Goal: Information Seeking & Learning: Learn about a topic

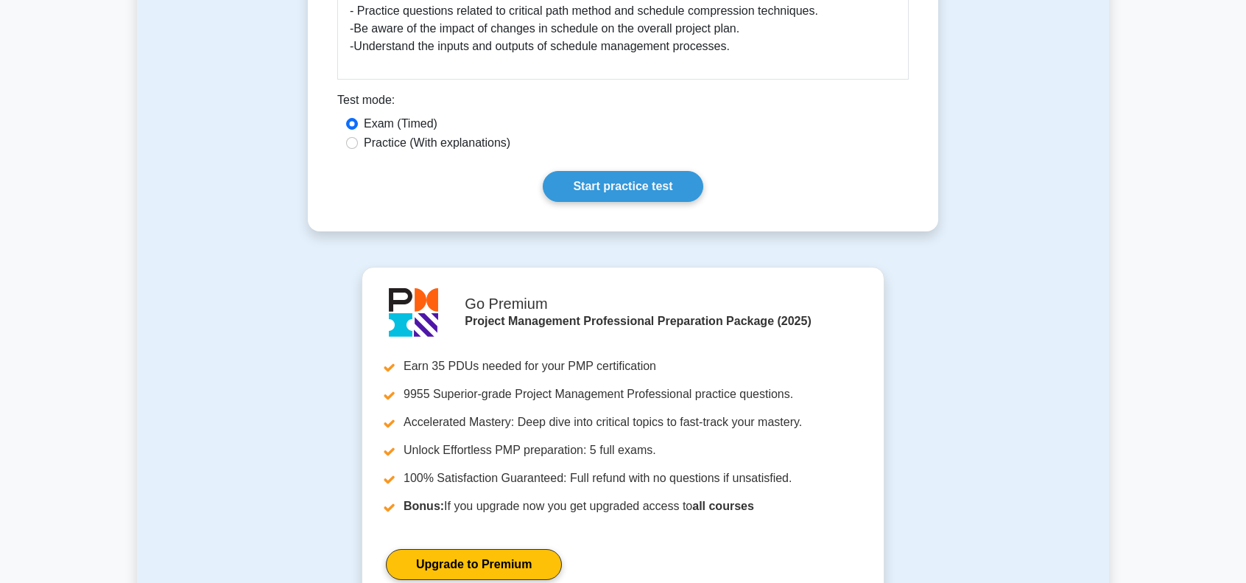
scroll to position [810, 0]
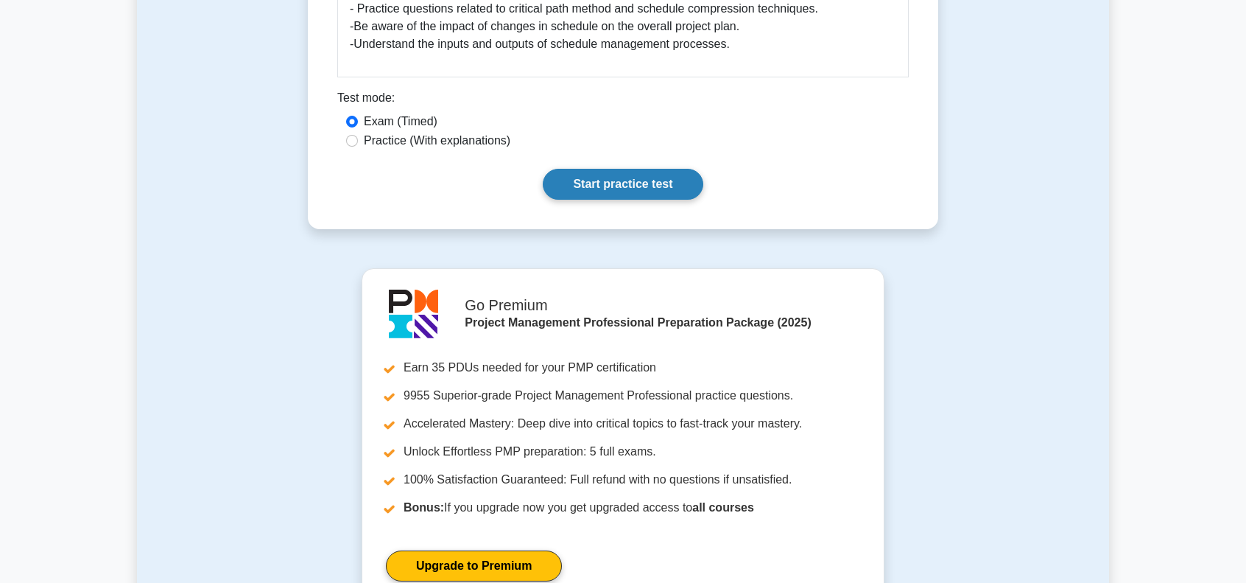
click at [592, 192] on link "Start practice test" at bounding box center [623, 184] width 160 height 31
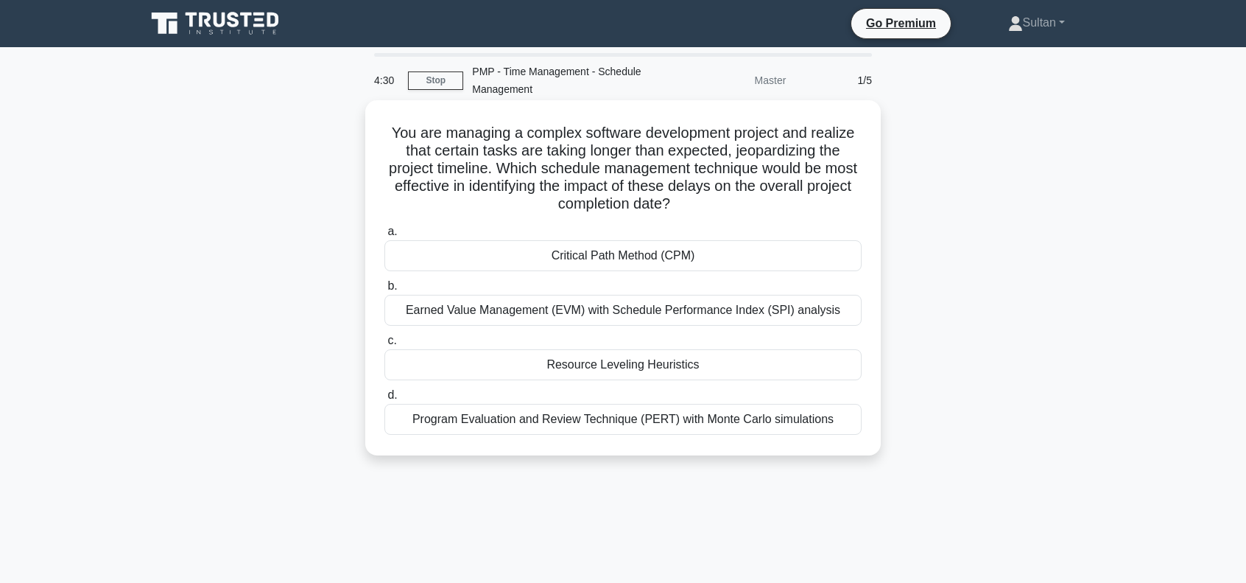
click at [578, 256] on div "Critical Path Method (CPM)" at bounding box center [623, 255] width 477 height 31
click at [385, 236] on input "a. Critical Path Method (CPM)" at bounding box center [385, 232] width 0 height 10
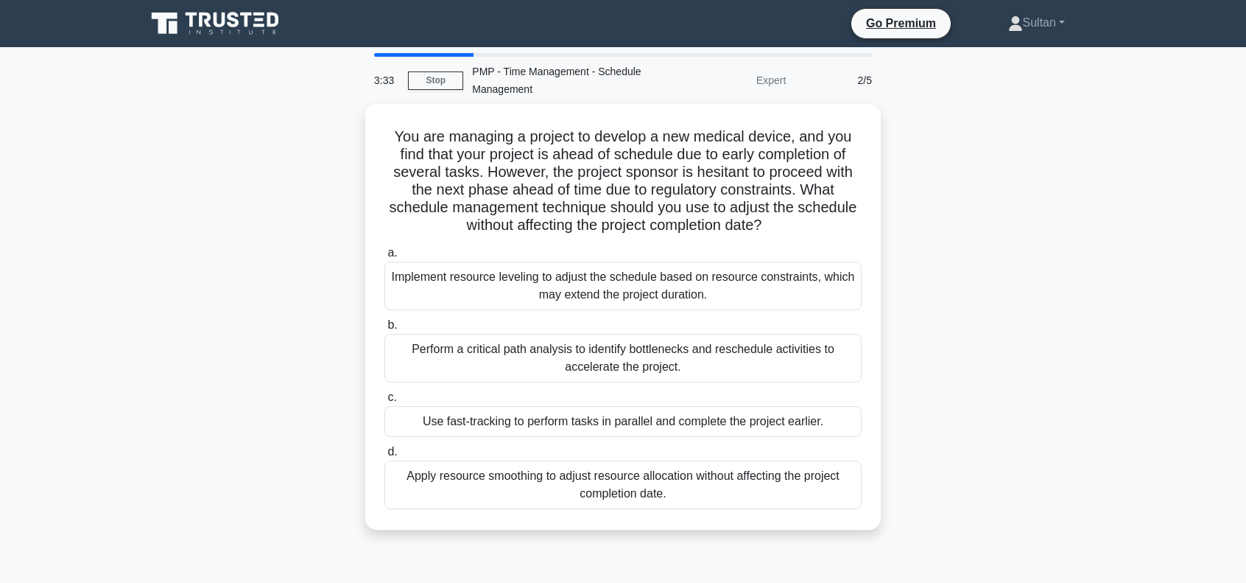
click at [616, 477] on div "Apply resource smoothing to adjust resource allocation without affecting the pr…" at bounding box center [623, 484] width 477 height 49
click at [385, 457] on input "d. Apply resource smoothing to adjust resource allocation without affecting the…" at bounding box center [385, 452] width 0 height 10
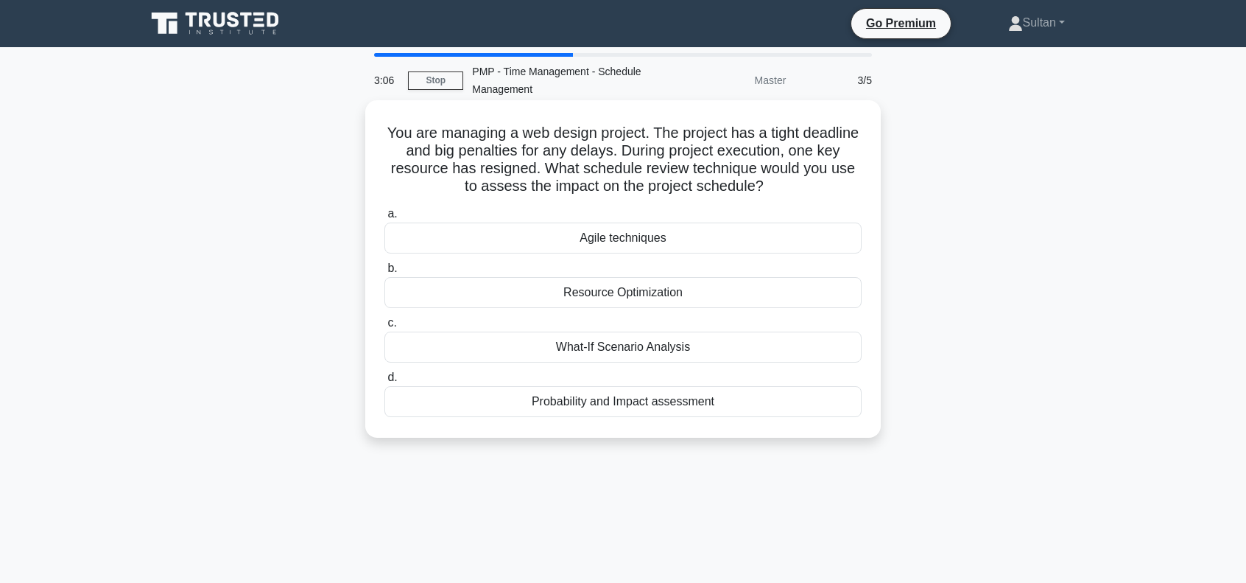
click at [600, 299] on div "Resource Optimization" at bounding box center [623, 292] width 477 height 31
click at [385, 273] on input "b. Resource Optimization" at bounding box center [385, 269] width 0 height 10
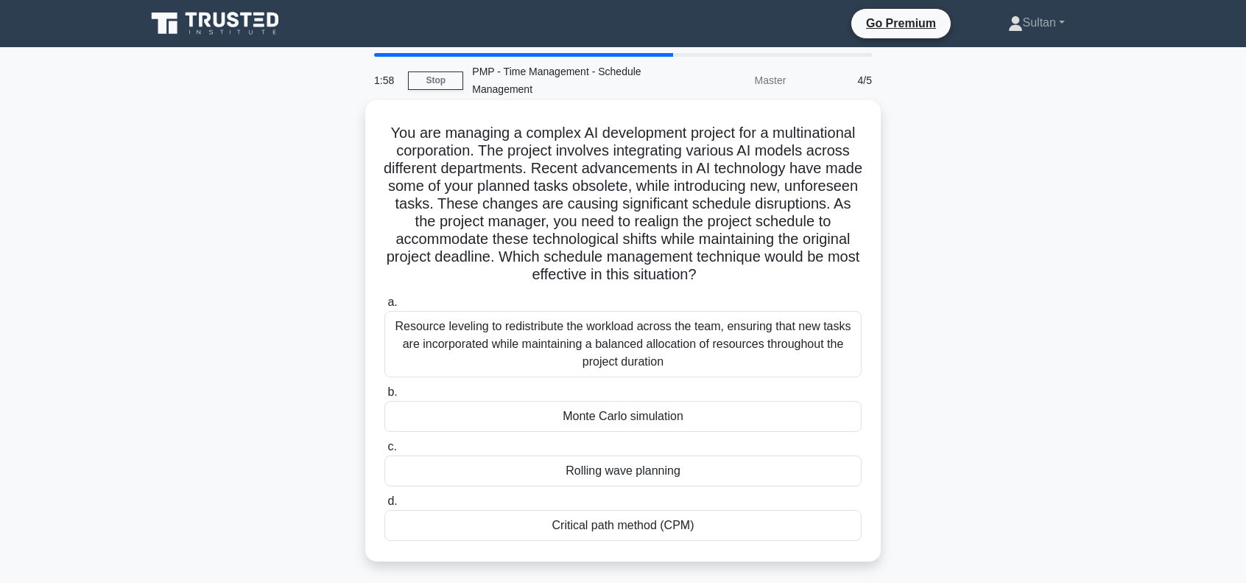
click at [622, 350] on div "Resource leveling to redistribute the workload across the team, ensuring that n…" at bounding box center [623, 344] width 477 height 66
click at [385, 307] on input "a. Resource leveling to redistribute the workload across the team, ensuring tha…" at bounding box center [385, 303] width 0 height 10
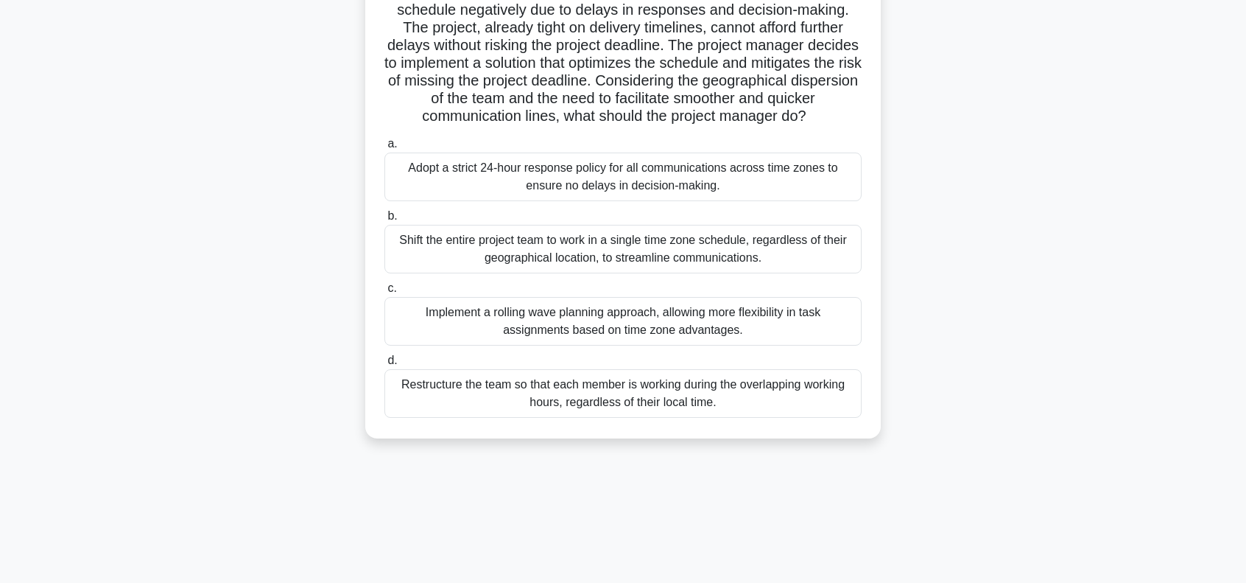
scroll to position [213, 0]
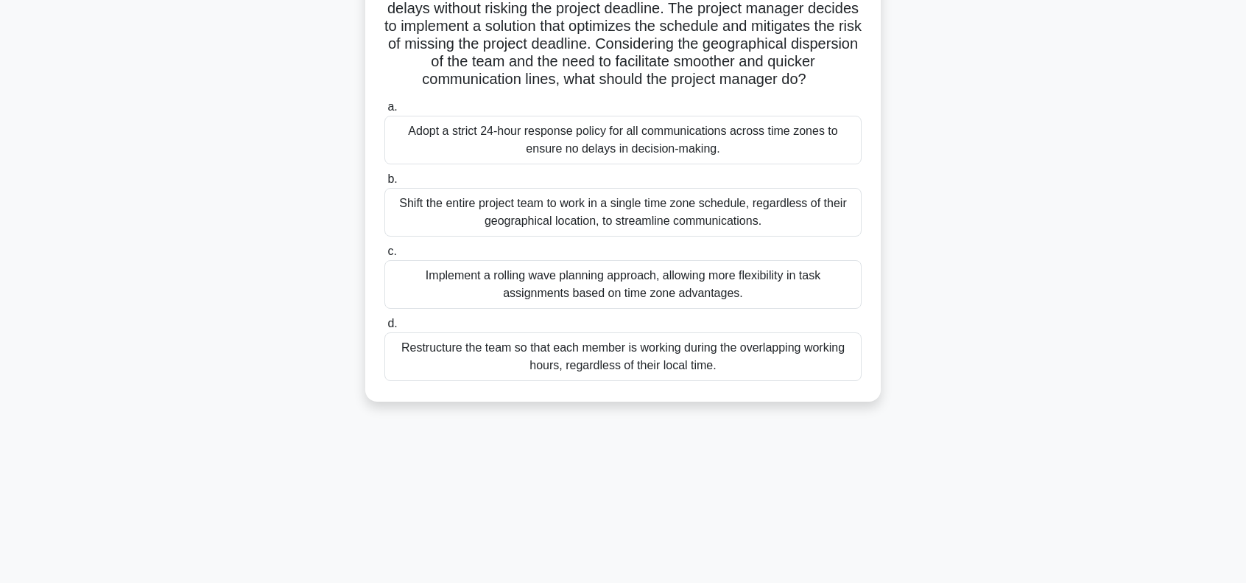
click at [608, 149] on div "Adopt a strict 24-hour response policy for all communications across time zones…" at bounding box center [623, 140] width 477 height 49
click at [385, 112] on input "a. Adopt a strict 24-hour response policy for all communications across time zo…" at bounding box center [385, 107] width 0 height 10
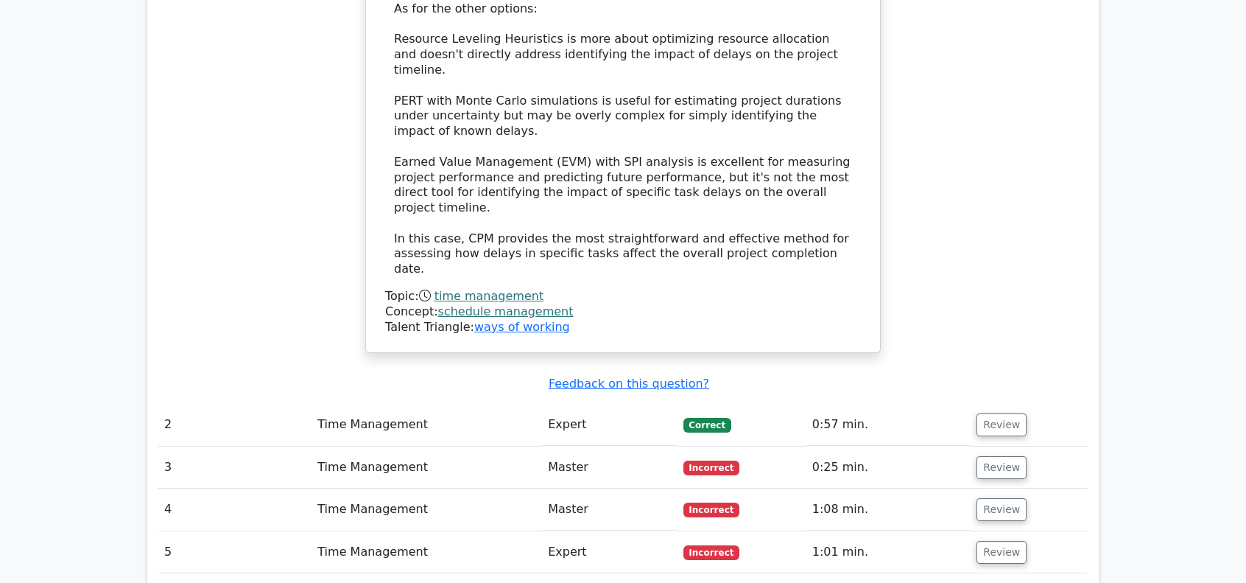
scroll to position [1842, 0]
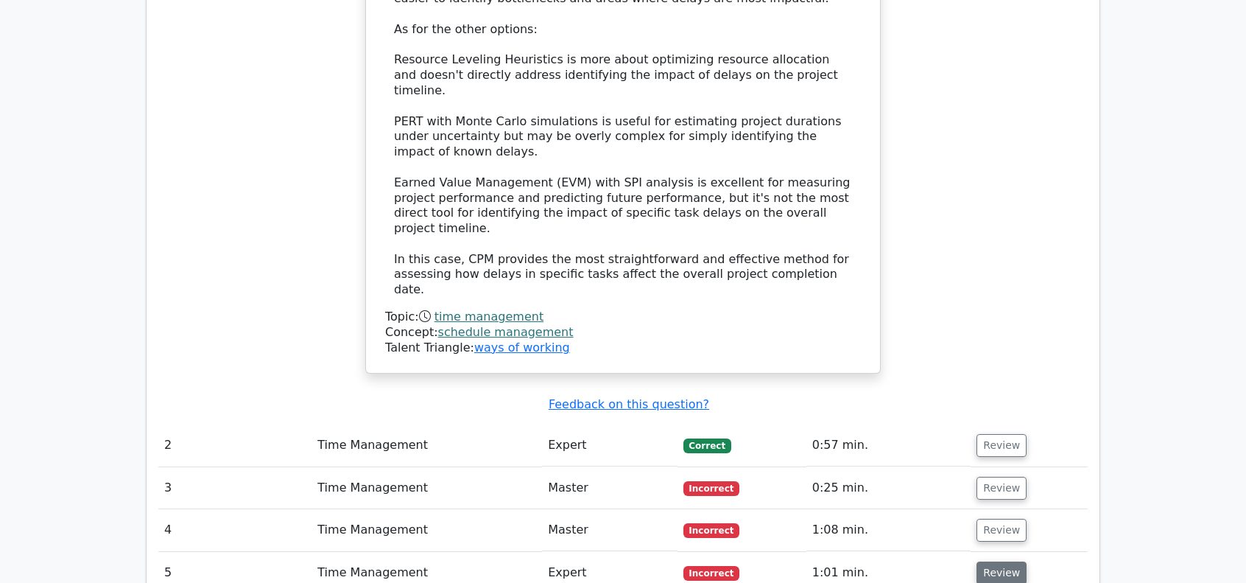
click at [994, 561] on button "Review" at bounding box center [1002, 572] width 50 height 23
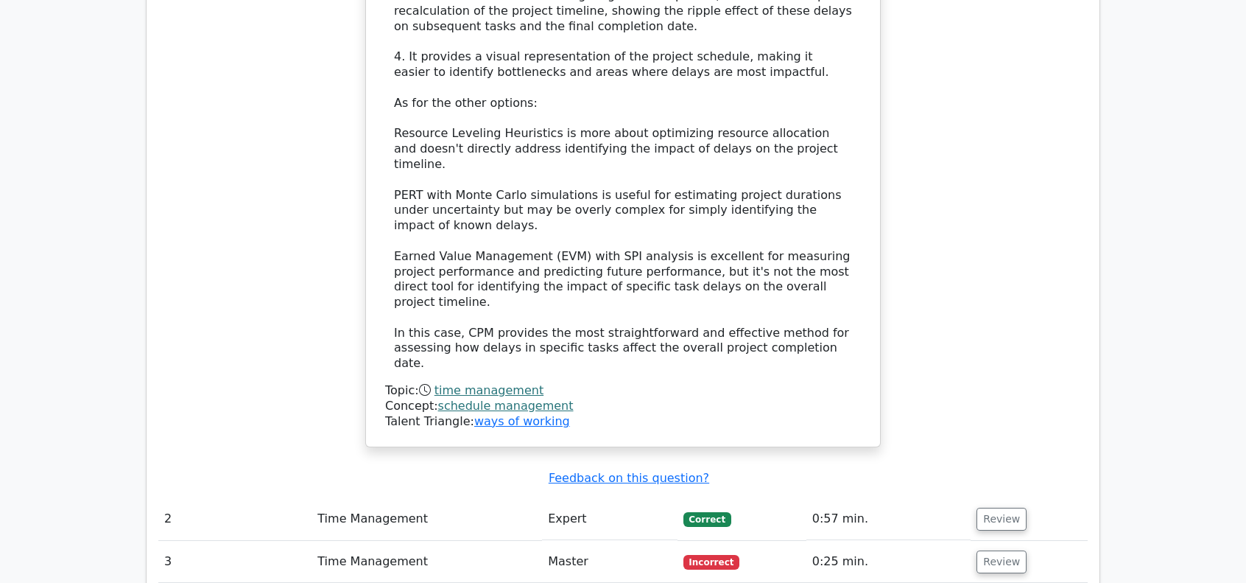
scroll to position [1768, 0]
click at [990, 550] on button "Review" at bounding box center [1002, 561] width 50 height 23
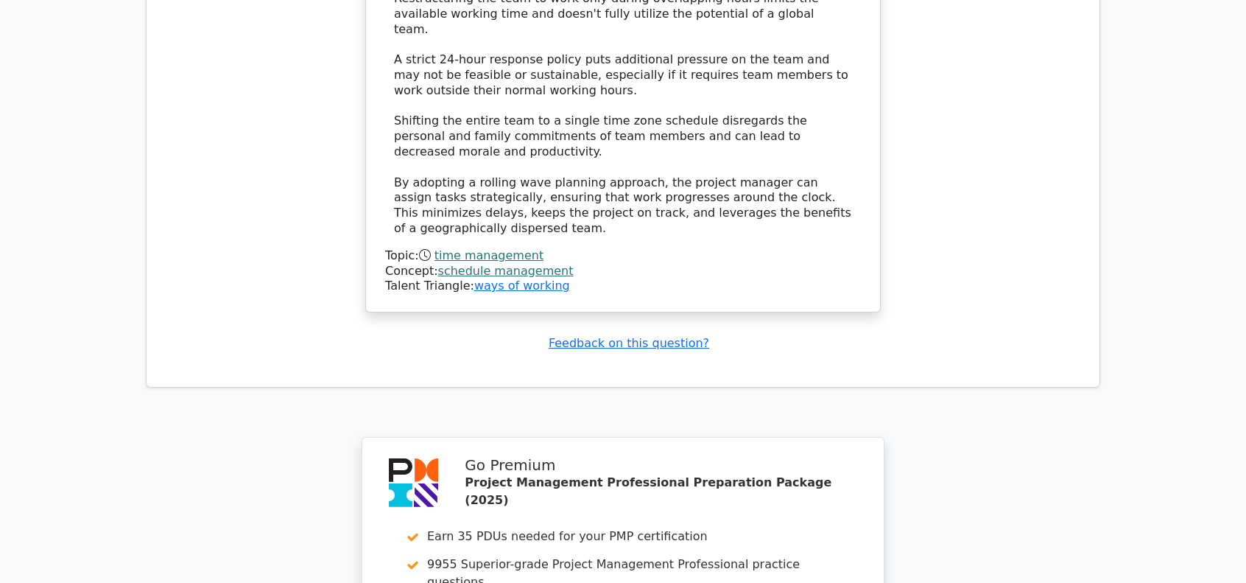
scroll to position [5193, 0]
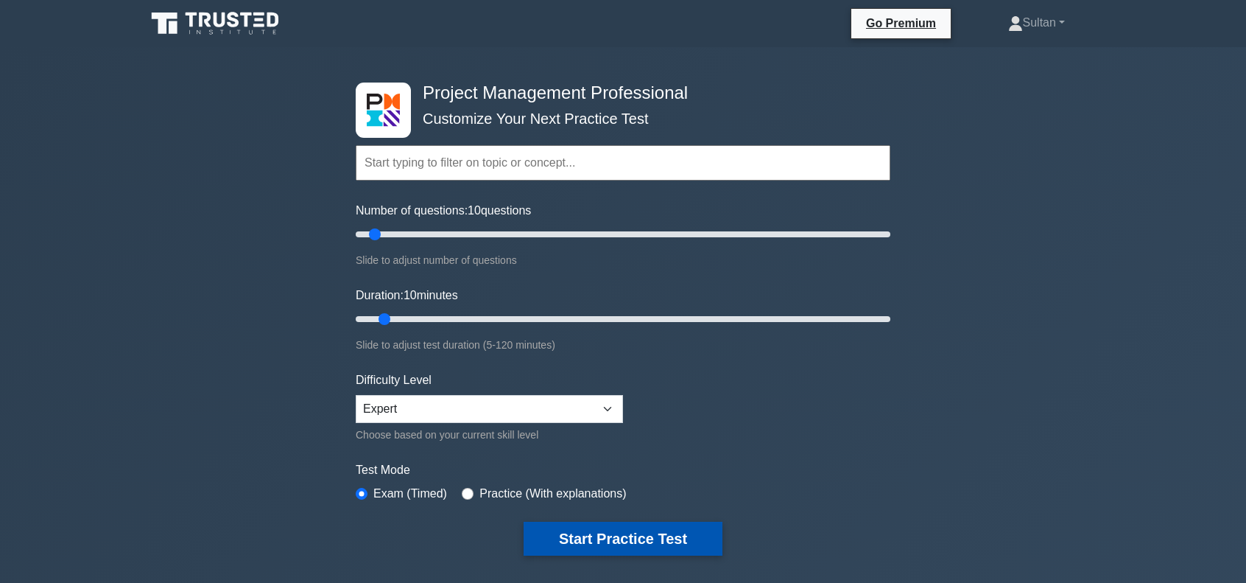
click at [572, 530] on button "Start Practice Test" at bounding box center [623, 539] width 199 height 34
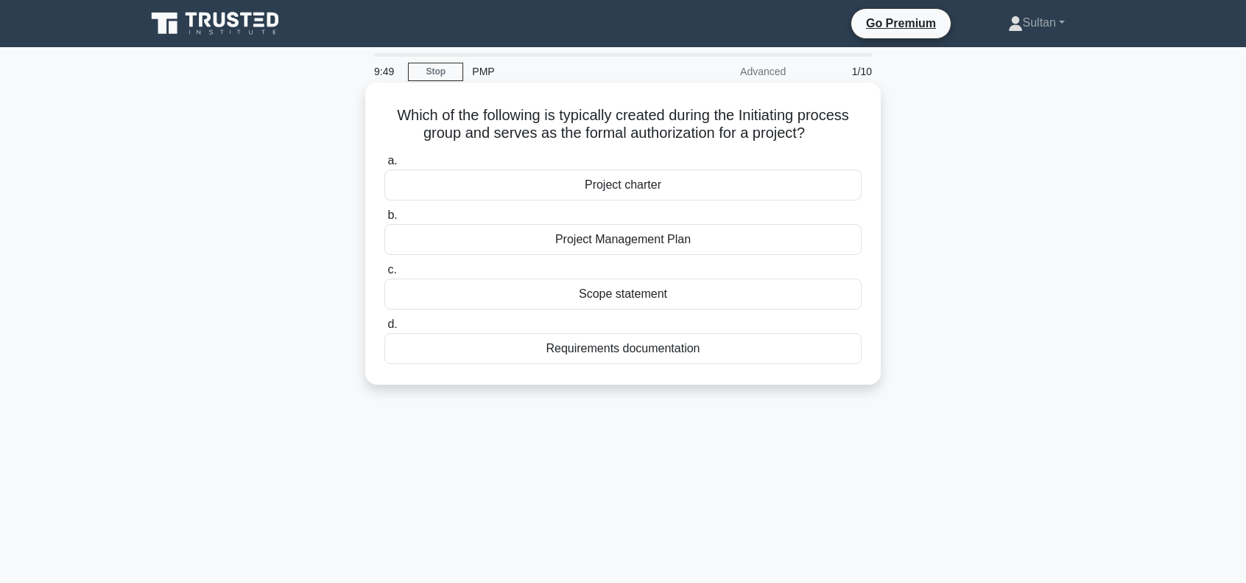
click at [604, 183] on div "Project charter" at bounding box center [623, 184] width 477 height 31
click at [385, 166] on input "a. Project charter" at bounding box center [385, 161] width 0 height 10
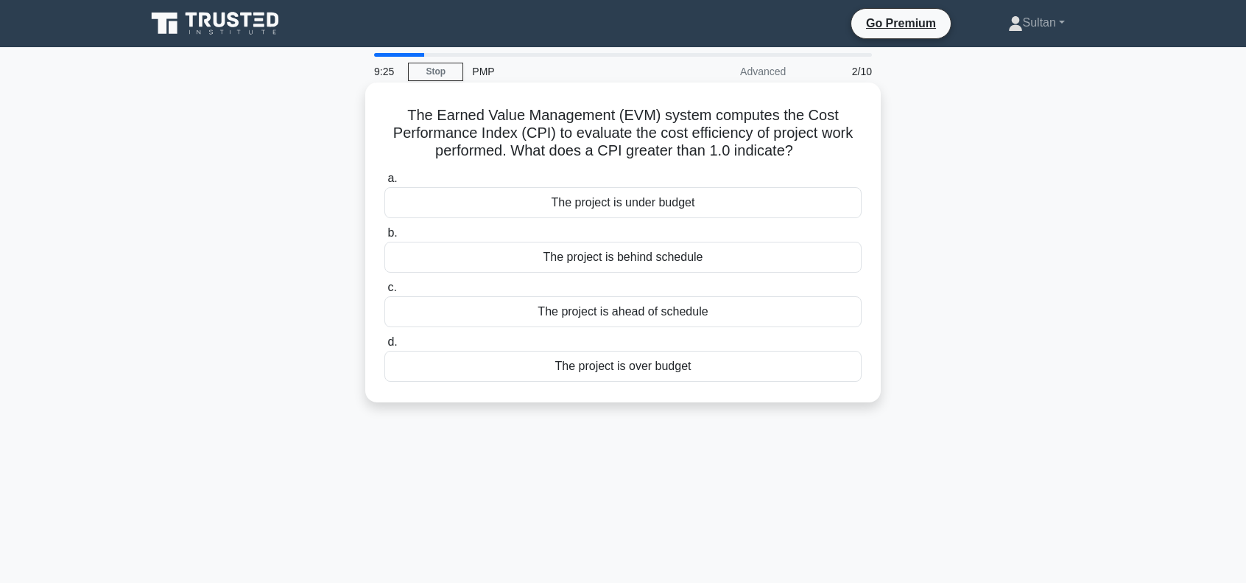
click at [624, 368] on div "The project is over budget" at bounding box center [623, 366] width 477 height 31
click at [385, 347] on input "d. The project is over budget" at bounding box center [385, 342] width 0 height 10
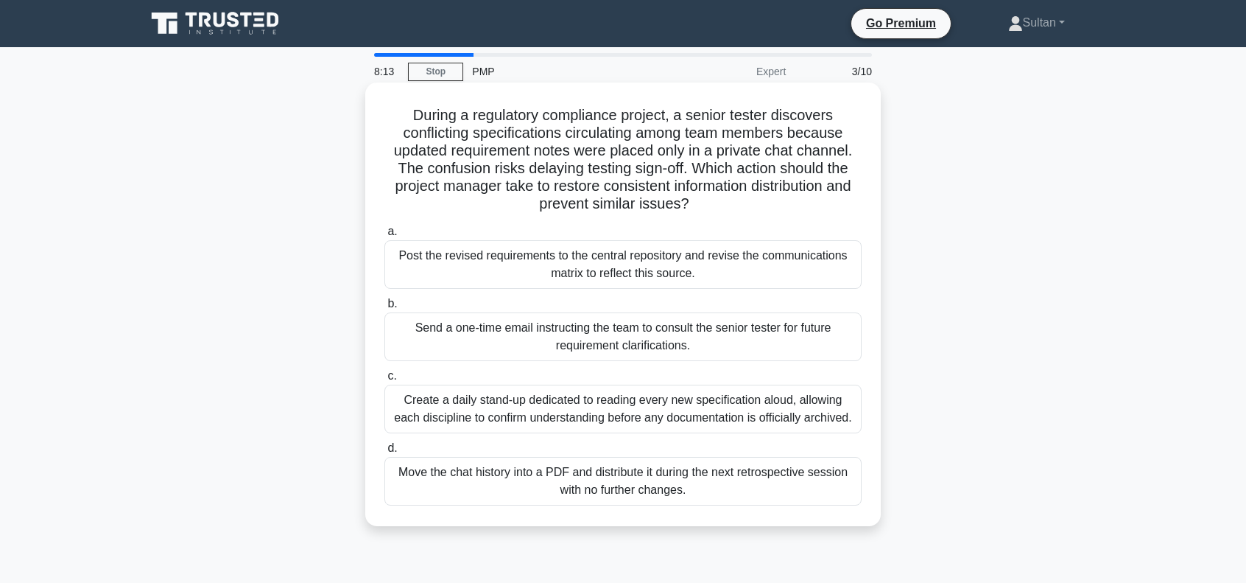
click at [672, 416] on div "Create a daily stand-up dedicated to reading every new specification aloud, all…" at bounding box center [623, 409] width 477 height 49
click at [385, 381] on input "c. Create a daily stand-up dedicated to reading every new specification aloud, …" at bounding box center [385, 376] width 0 height 10
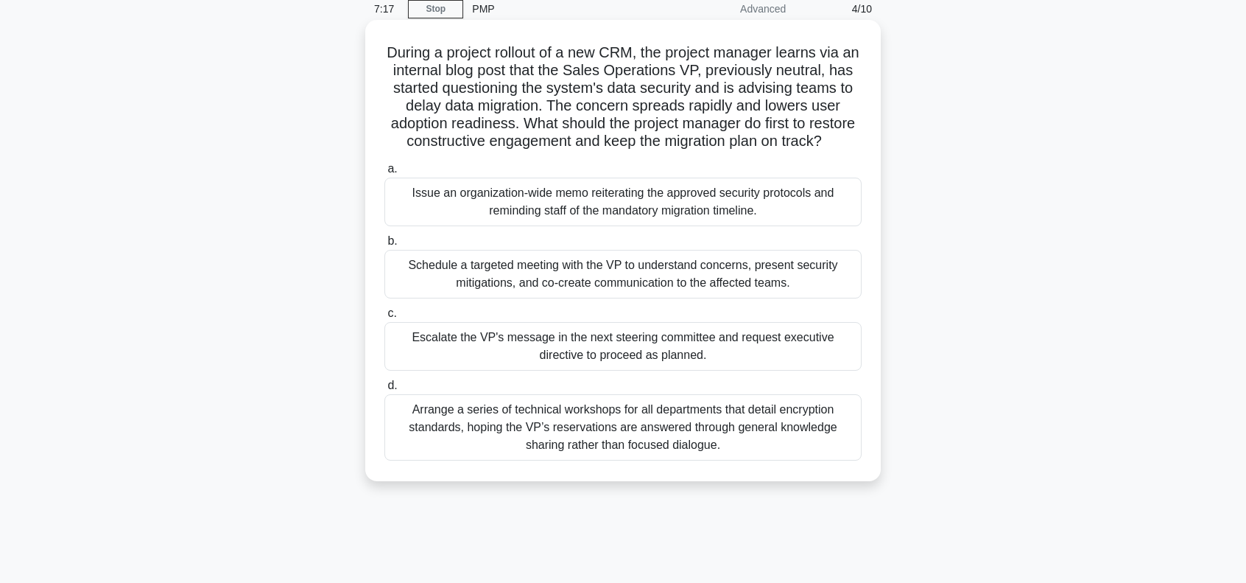
scroll to position [74, 0]
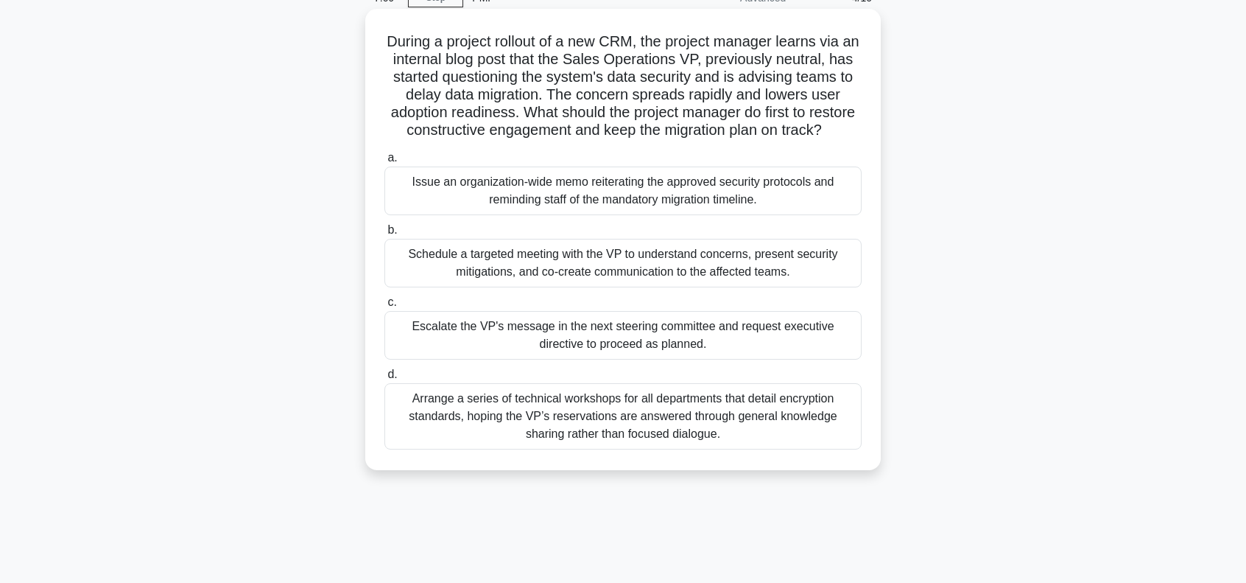
click at [636, 287] on div "Schedule a targeted meeting with the VP to understand concerns, present securit…" at bounding box center [623, 263] width 477 height 49
click at [385, 235] on input "b. Schedule a targeted meeting with the VP to understand concerns, present secu…" at bounding box center [385, 230] width 0 height 10
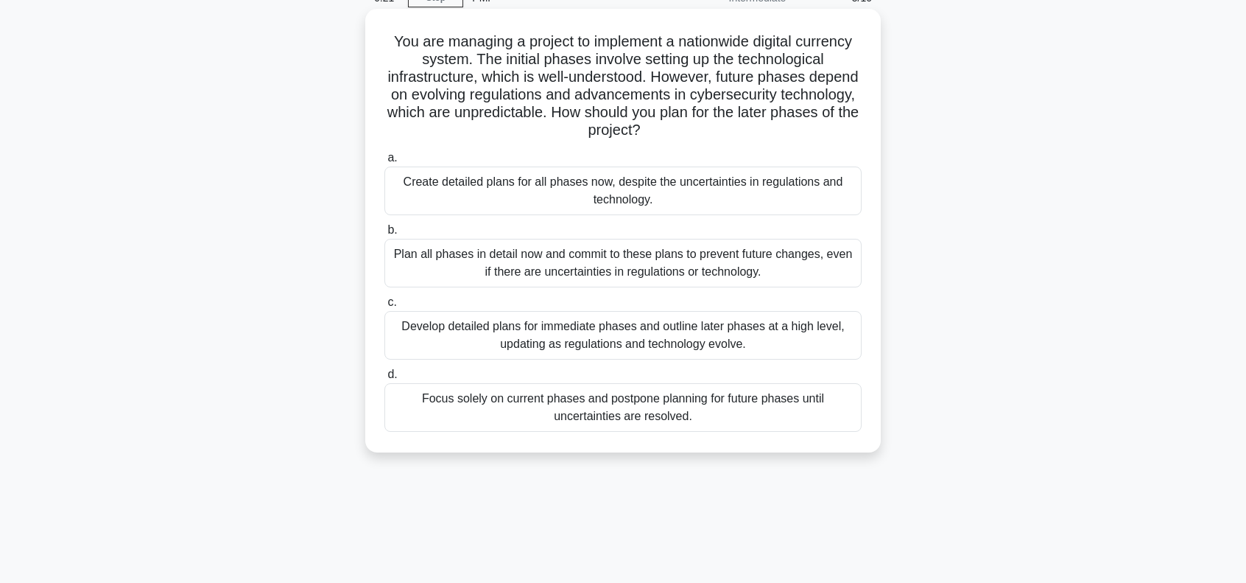
click at [497, 334] on div "Develop detailed plans for immediate phases and outline later phases at a high …" at bounding box center [623, 335] width 477 height 49
click at [385, 307] on input "c. Develop detailed plans for immediate phases and outline later phases at a hi…" at bounding box center [385, 303] width 0 height 10
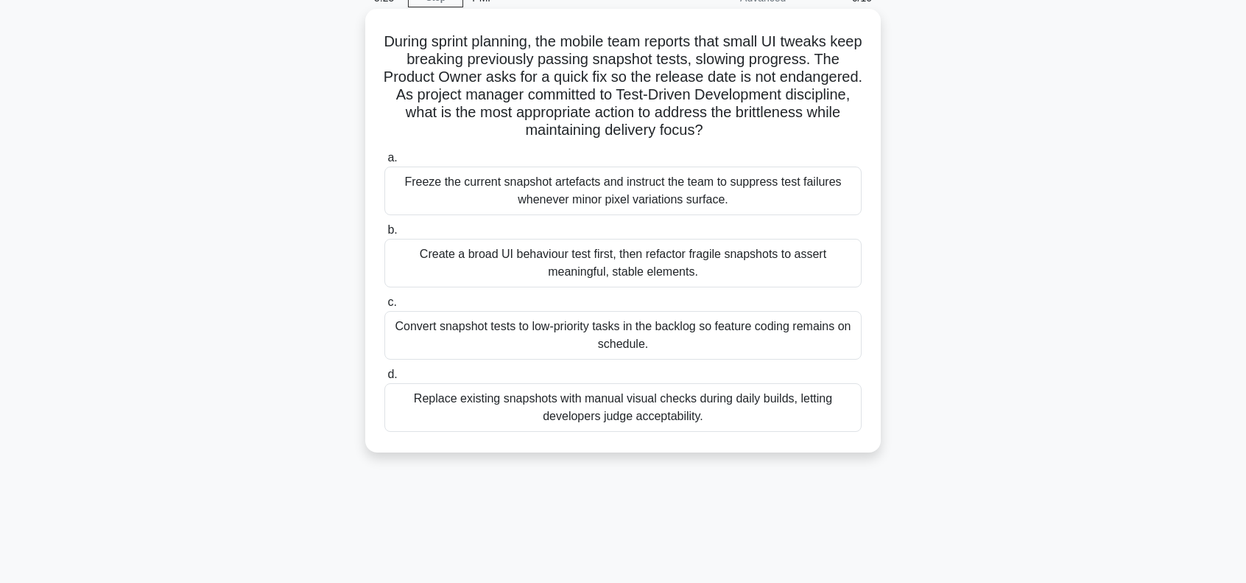
scroll to position [0, 0]
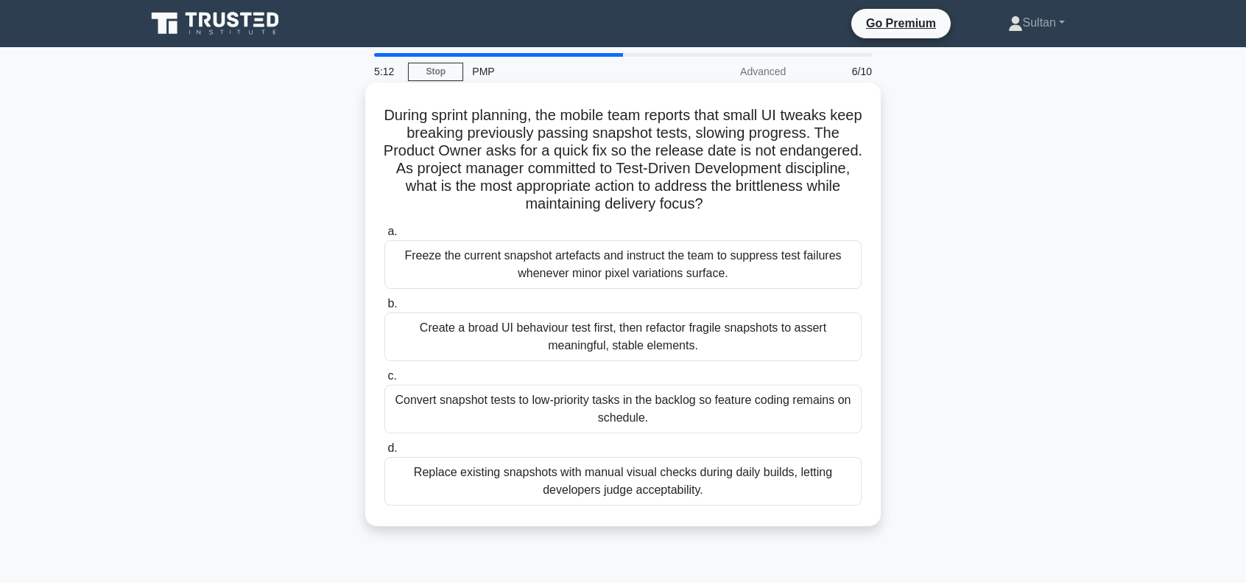
click at [673, 345] on div "Create a broad UI behaviour test first, then refactor fragile snapshots to asse…" at bounding box center [623, 336] width 477 height 49
click at [385, 309] on input "b. Create a broad UI behaviour test first, then refactor fragile snapshots to a…" at bounding box center [385, 304] width 0 height 10
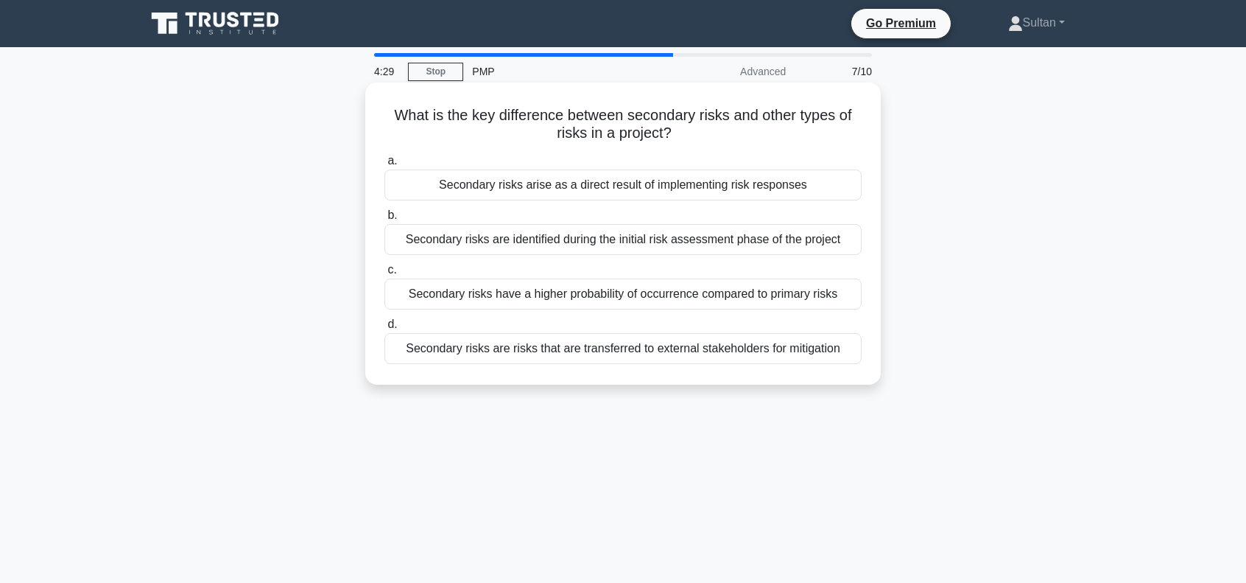
click at [676, 191] on div "Secondary risks arise as a direct result of implementing risk responses" at bounding box center [623, 184] width 477 height 31
click at [385, 166] on input "a. Secondary risks arise as a direct result of implementing risk responses" at bounding box center [385, 161] width 0 height 10
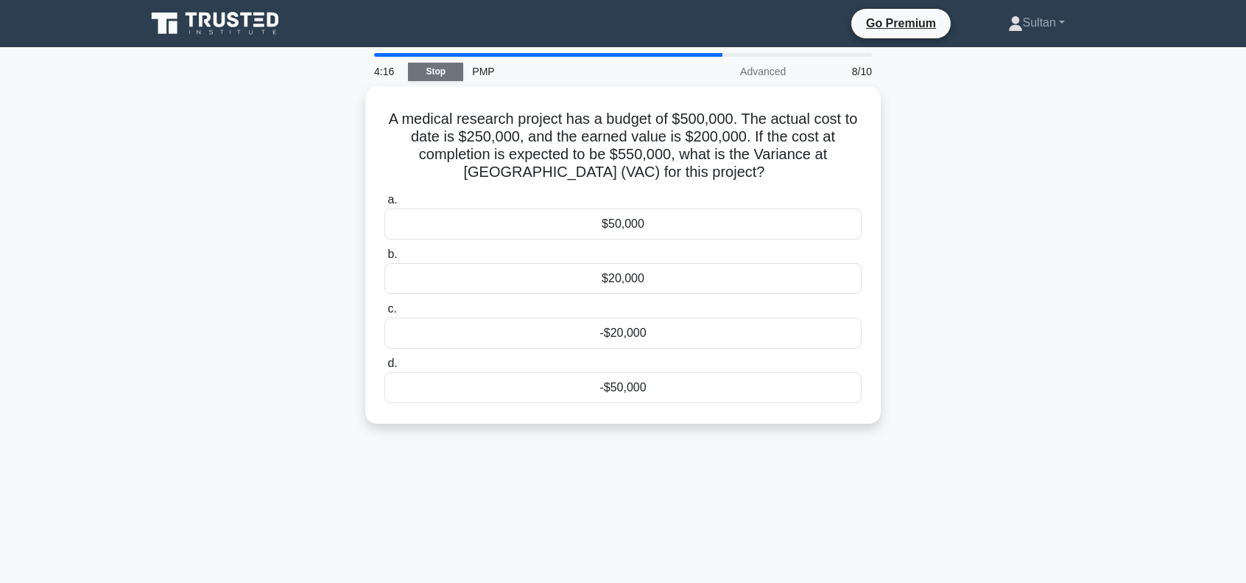
click at [441, 71] on link "Stop" at bounding box center [435, 72] width 55 height 18
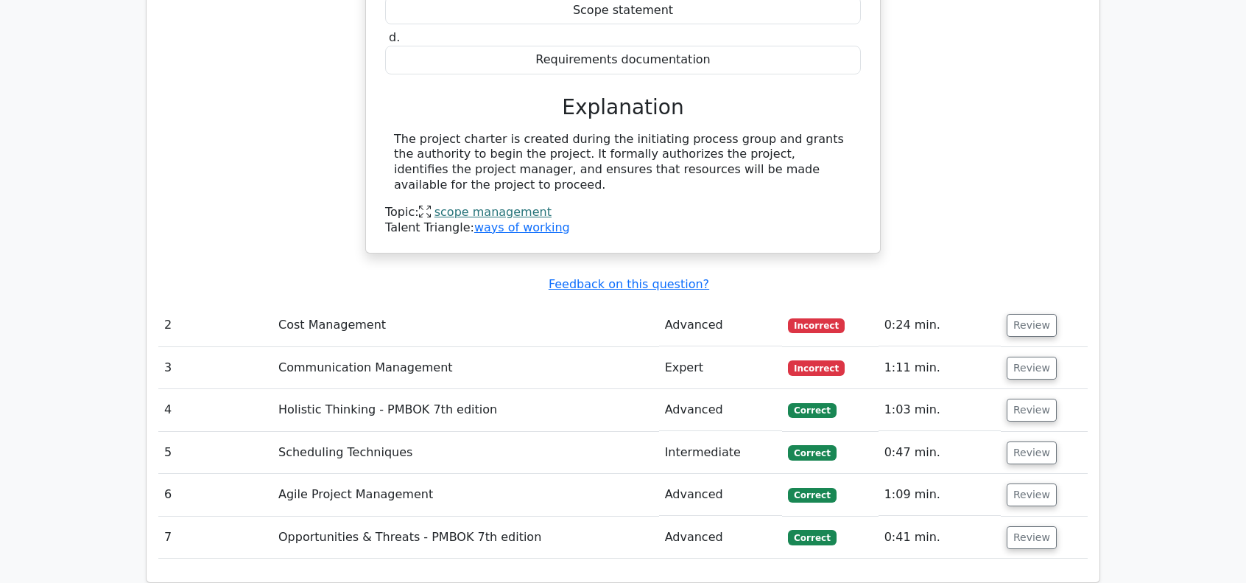
scroll to position [1547, 0]
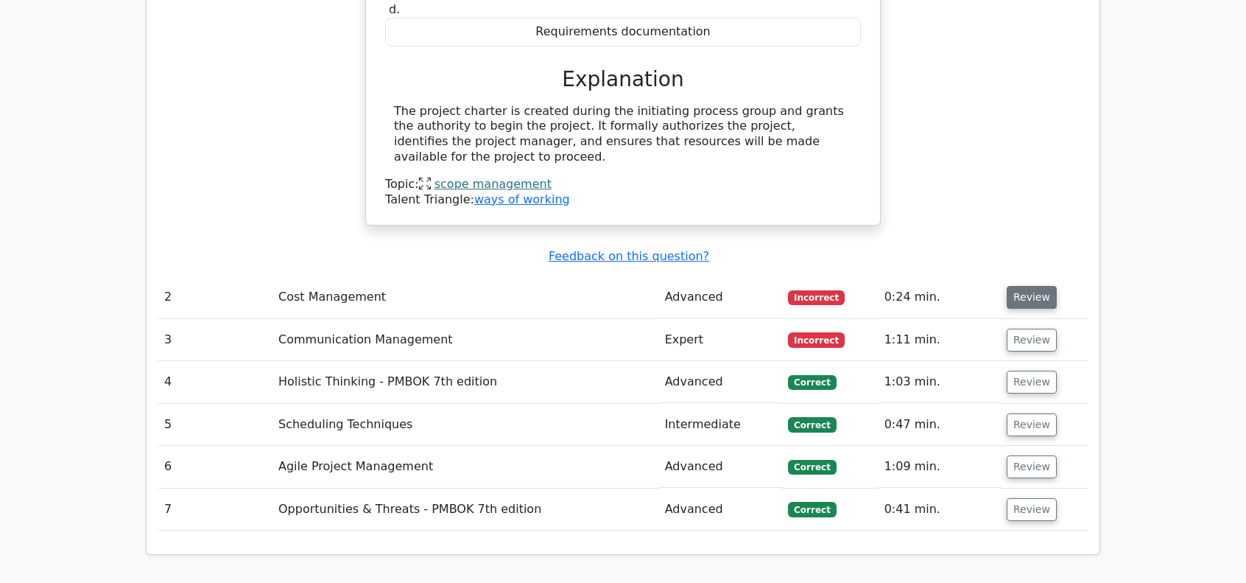
click at [1034, 286] on button "Review" at bounding box center [1032, 297] width 50 height 23
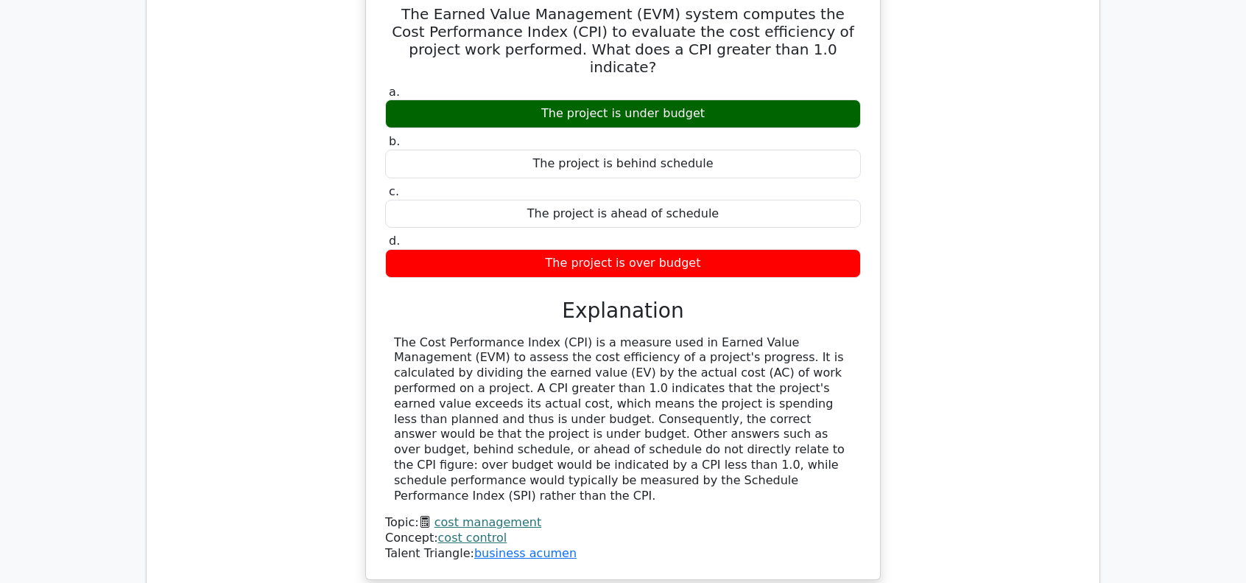
scroll to position [2063, 0]
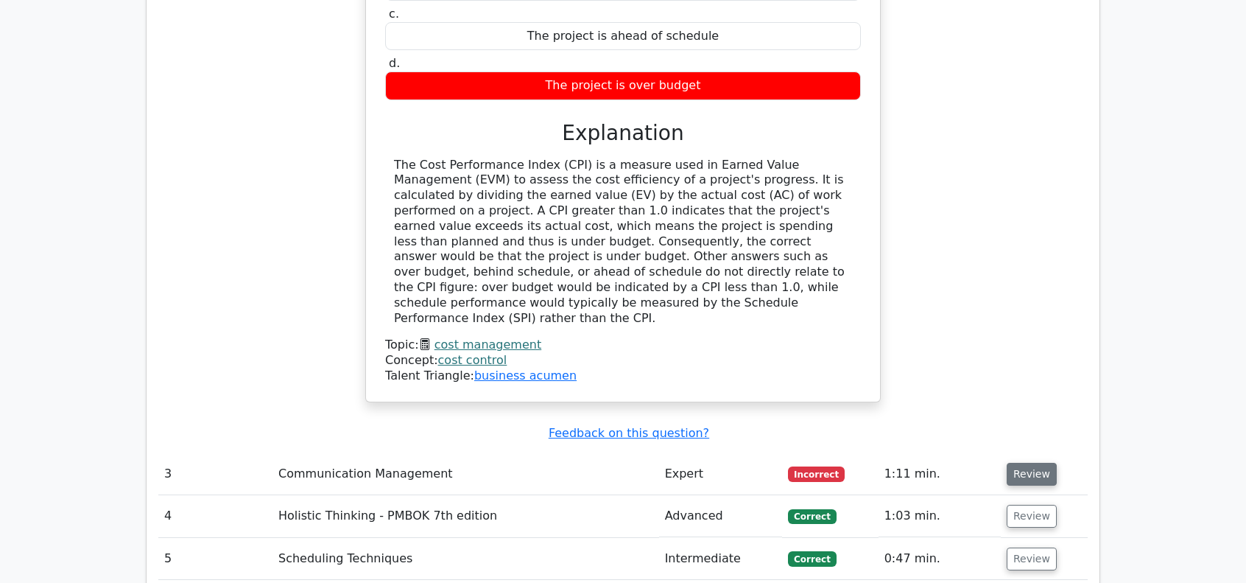
click at [1036, 463] on button "Review" at bounding box center [1032, 474] width 50 height 23
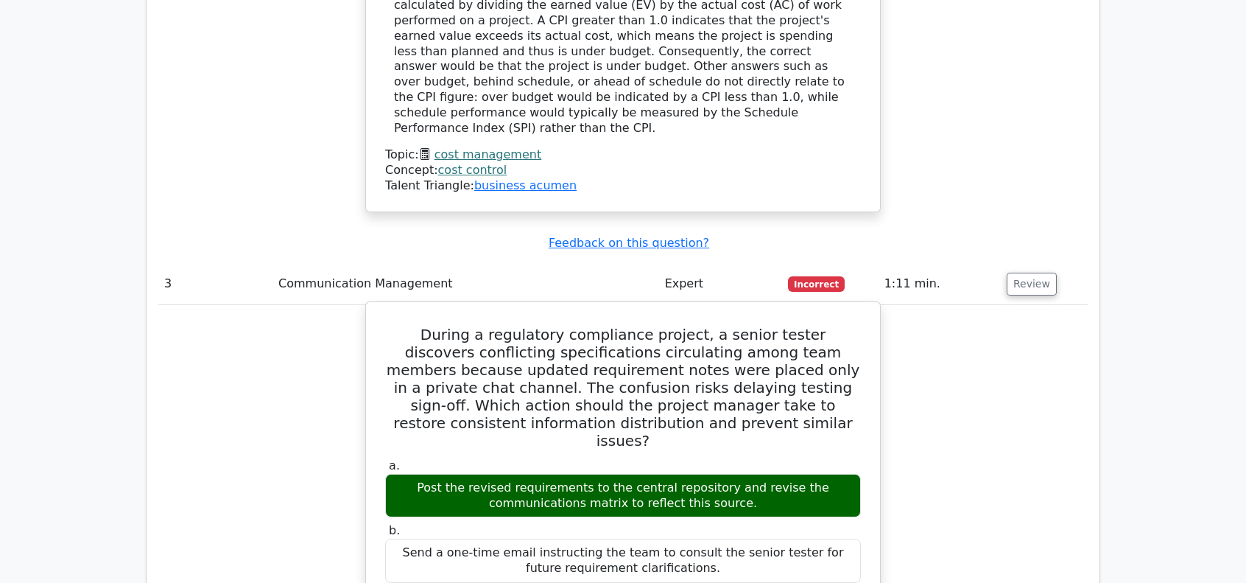
scroll to position [2284, 0]
